Goal: Navigation & Orientation: Find specific page/section

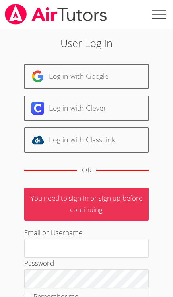
scroll to position [148, 0]
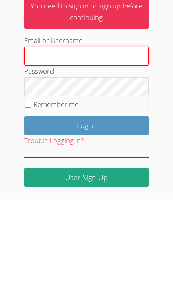
type input "[PERSON_NAME][EMAIL_ADDRESS][PERSON_NAME][DOMAIN_NAME]"
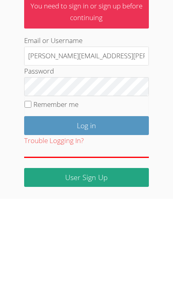
click at [86, 214] on input "Log in" at bounding box center [86, 223] width 125 height 19
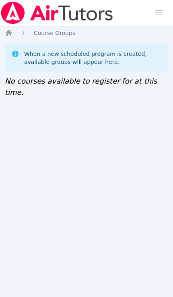
click at [163, 6] on span "button" at bounding box center [159, 13] width 18 height 18
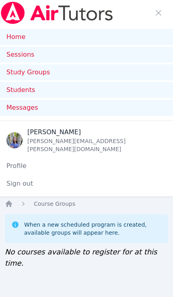
click at [101, 15] on img at bounding box center [57, 13] width 114 height 23
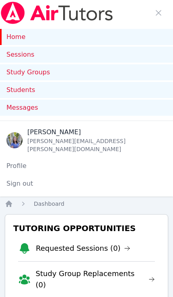
click at [101, 16] on img at bounding box center [57, 13] width 114 height 23
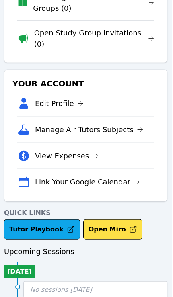
scroll to position [358, 1]
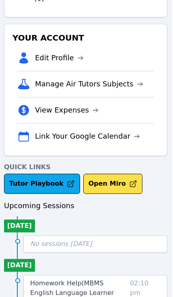
click at [50, 174] on link "Tutor Playbook" at bounding box center [42, 184] width 76 height 20
